Goal: Information Seeking & Learning: Learn about a topic

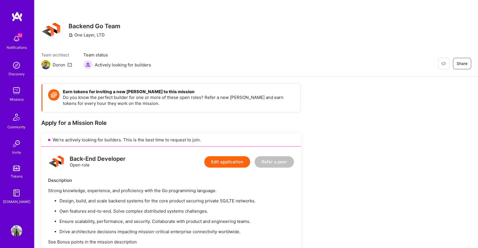
click at [140, 65] on span "Actively looking for builders" at bounding box center [123, 65] width 56 height 6
click at [19, 71] on div "Discovery" at bounding box center [17, 74] width 16 height 6
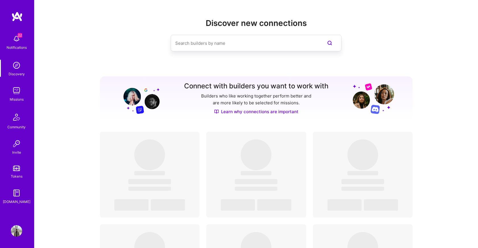
click at [17, 90] on img at bounding box center [16, 90] width 11 height 11
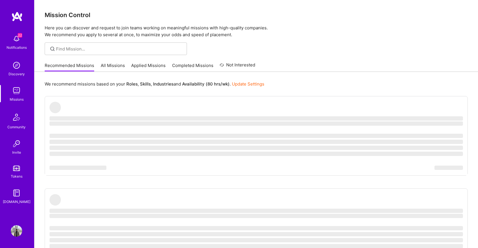
click at [110, 66] on link "All Missions" at bounding box center [113, 66] width 24 height 9
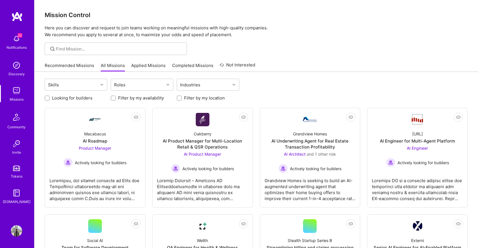
click at [153, 65] on link "Applied Missions" at bounding box center [148, 66] width 34 height 9
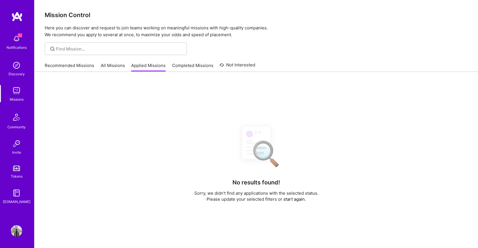
click at [176, 67] on link "Completed Missions" at bounding box center [192, 66] width 41 height 9
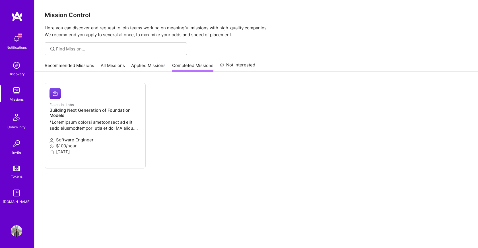
click at [149, 67] on link "Applied Missions" at bounding box center [148, 66] width 34 height 9
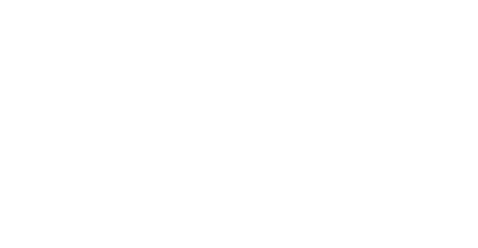
scroll to position [8, 0]
click at [0, 0] on link "All Missions" at bounding box center [0, 0] width 0 height 0
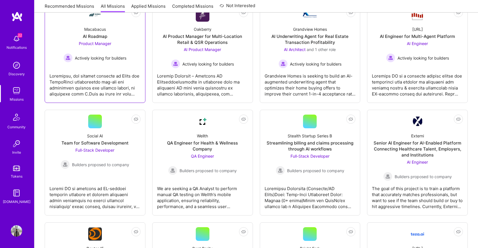
scroll to position [229, 0]
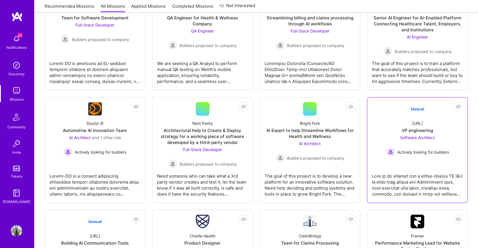
click at [410, 171] on div at bounding box center [417, 182] width 91 height 28
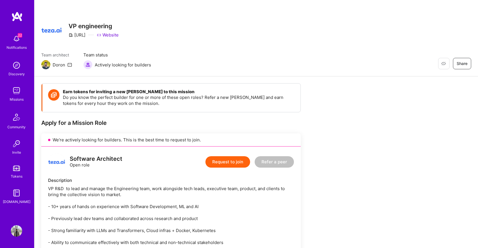
click at [113, 34] on link "Website" at bounding box center [108, 35] width 22 height 6
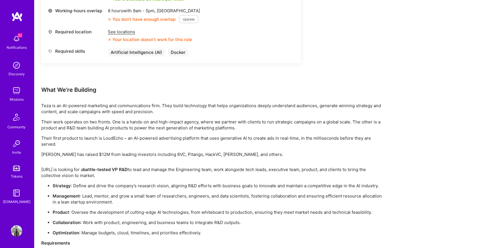
scroll to position [359, 0]
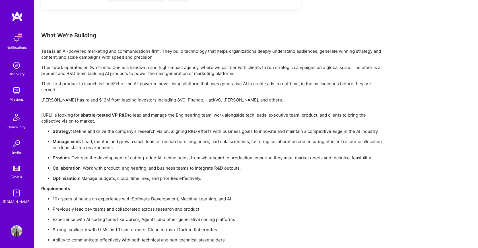
click at [160, 102] on p "[PERSON_NAME] has raised $12M from leading investors including 8VC, Pitango, Ha…" at bounding box center [212, 100] width 342 height 6
click at [171, 101] on p "[PERSON_NAME] has raised $12M from leading investors including 8VC, Pitango, Ha…" at bounding box center [212, 100] width 342 height 6
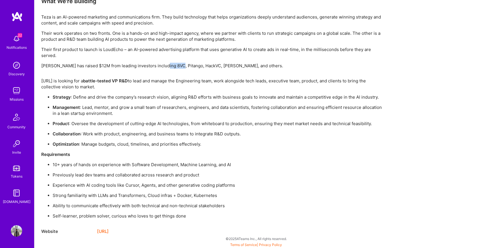
scroll to position [393, 0]
click at [109, 231] on link "[URL]" at bounding box center [103, 230] width 12 height 7
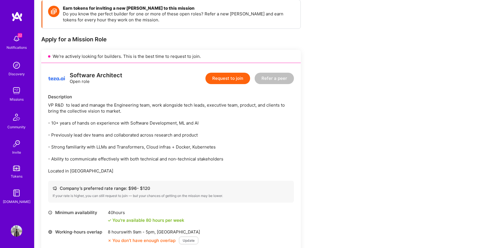
scroll to position [0, 0]
